Goal: Information Seeking & Learning: Understand process/instructions

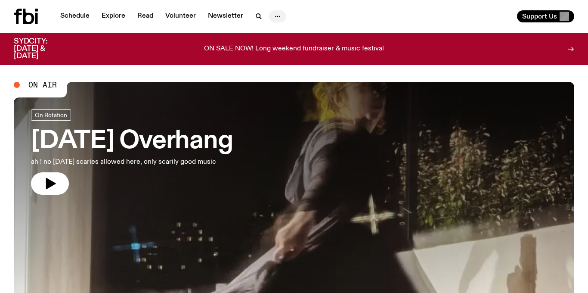
click at [280, 15] on icon "button" at bounding box center [277, 16] width 10 height 10
click at [277, 52] on link "Contact" at bounding box center [277, 49] width 43 height 12
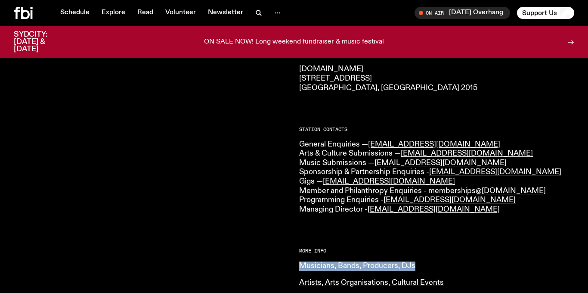
scroll to position [159, 0]
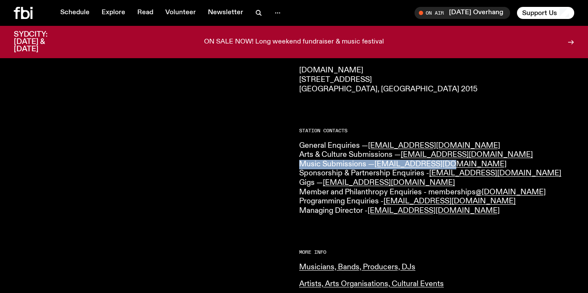
drag, startPoint x: 301, startPoint y: 164, endPoint x: 459, endPoint y: 161, distance: 158.0
click at [459, 161] on p "General Enquiries — info@fbiradio.com Arts & Culture Submissions — culture@fbir…" at bounding box center [436, 178] width 275 height 74
copy p "Music Submissions — music@fbiradio.com"
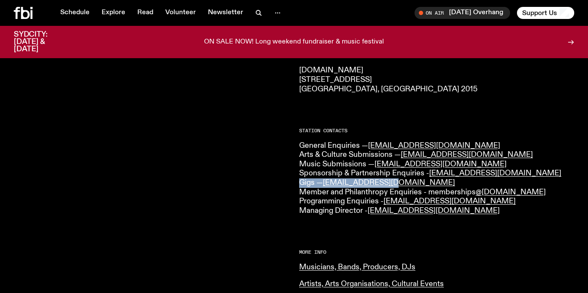
drag, startPoint x: 298, startPoint y: 186, endPoint x: 392, endPoint y: 183, distance: 93.9
click at [392, 183] on div "CONTACT US Office Hours: Tue-Fri, 10am-6pm Text the Studio — 0435 123 945 Gener…" at bounding box center [294, 225] width 588 height 549
copy p "Gigs — gigs@fbiradio.com"
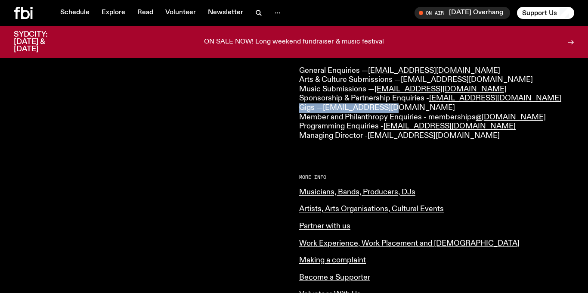
scroll to position [181, 0]
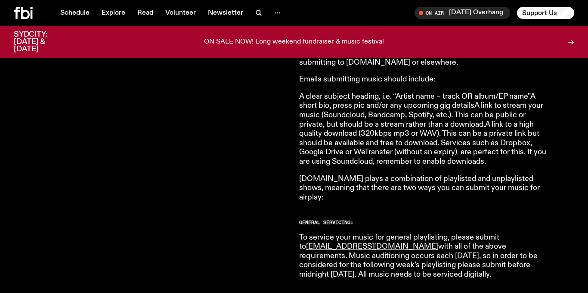
scroll to position [355, 0]
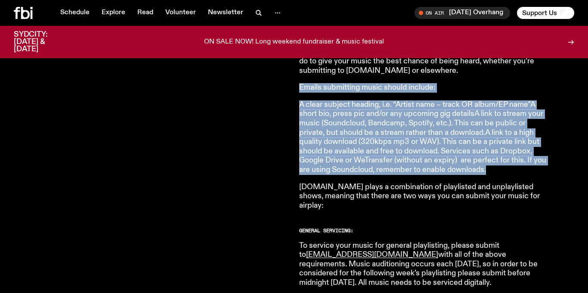
drag, startPoint x: 300, startPoint y: 86, endPoint x: 512, endPoint y: 168, distance: 227.2
copy article "Emails submitting music should include: A clear subject heading, i.e. “Artist n…"
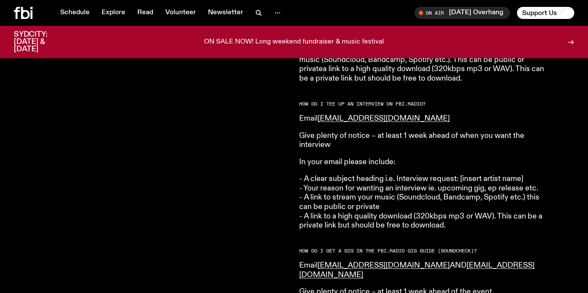
scroll to position [1036, 0]
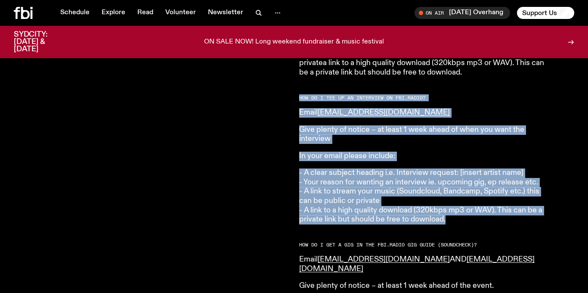
drag, startPoint x: 464, startPoint y: 212, endPoint x: 299, endPoint y: 91, distance: 204.8
click at [299, 91] on article "HOW DO I SUBMIT MUSIC TO [DOMAIN_NAME]? Please submit your music to [EMAIL_ADDR…" at bounding box center [423, 27] width 248 height 1418
copy article "HOW DO I TEE UP AN INTERVIEW ON FB i. RADIO? Email [EMAIL_ADDRESS][DOMAIN_NAME]…"
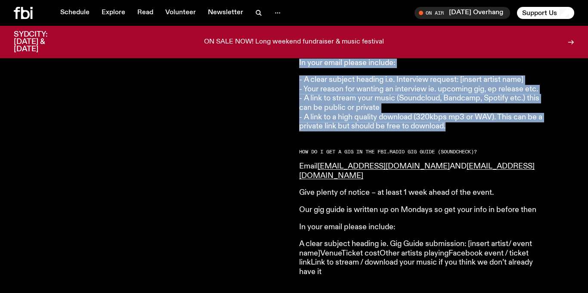
scroll to position [1130, 0]
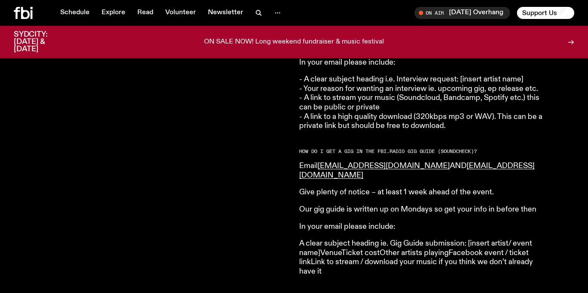
click at [393, 255] on p "A clear subject heading ie. Gig Guide submission: [insert artist/ event name]Ve…" at bounding box center [423, 257] width 248 height 37
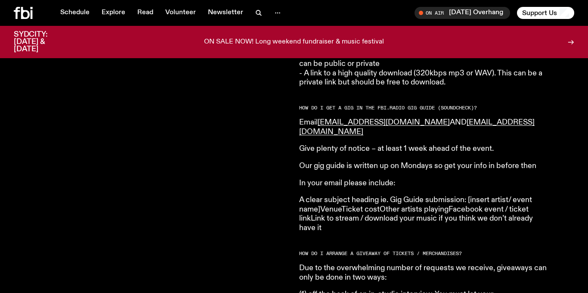
scroll to position [1174, 0]
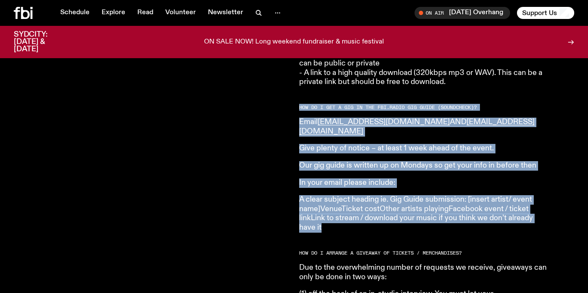
drag, startPoint x: 336, startPoint y: 209, endPoint x: 300, endPoint y: 93, distance: 120.9
copy article "HOW DO I GET A GIG IN THE FB i. RADIO GIG GUIDE (SOUNDCHECK)? Email [EMAIL_ADDR…"
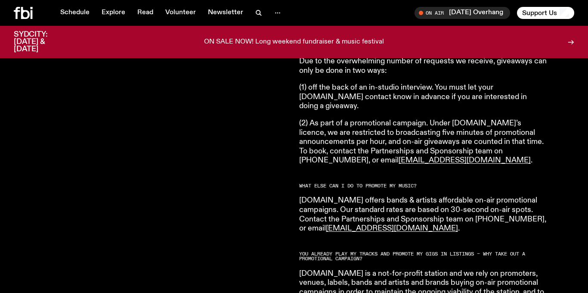
scroll to position [1380, 0]
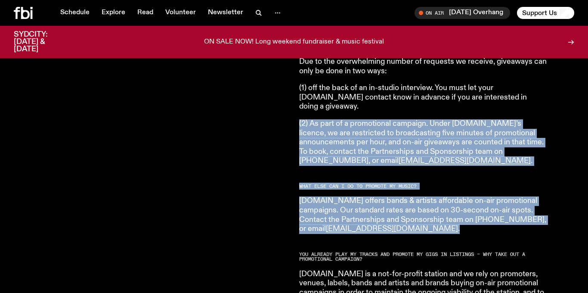
drag, startPoint x: 431, startPoint y: 204, endPoint x: 303, endPoint y: 88, distance: 172.8
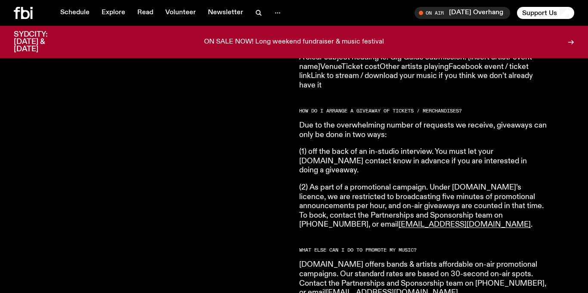
click at [311, 121] on p "Due to the overwhelming number of requests we receive, giveaways can only be do…" at bounding box center [423, 130] width 248 height 19
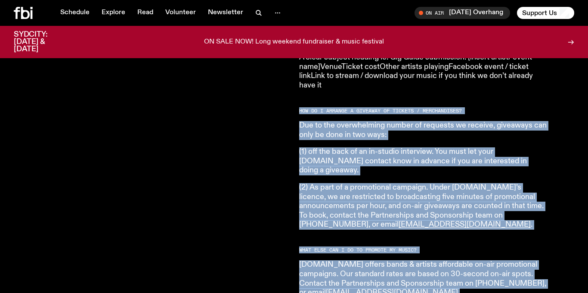
drag, startPoint x: 295, startPoint y: 91, endPoint x: 427, endPoint y: 269, distance: 221.2
copy article "HOW DO I ARRANGE A GIVEAWAY OF TICKETS / MERCHANDISES? Due to the overwhelming …"
